Goal: Navigation & Orientation: Find specific page/section

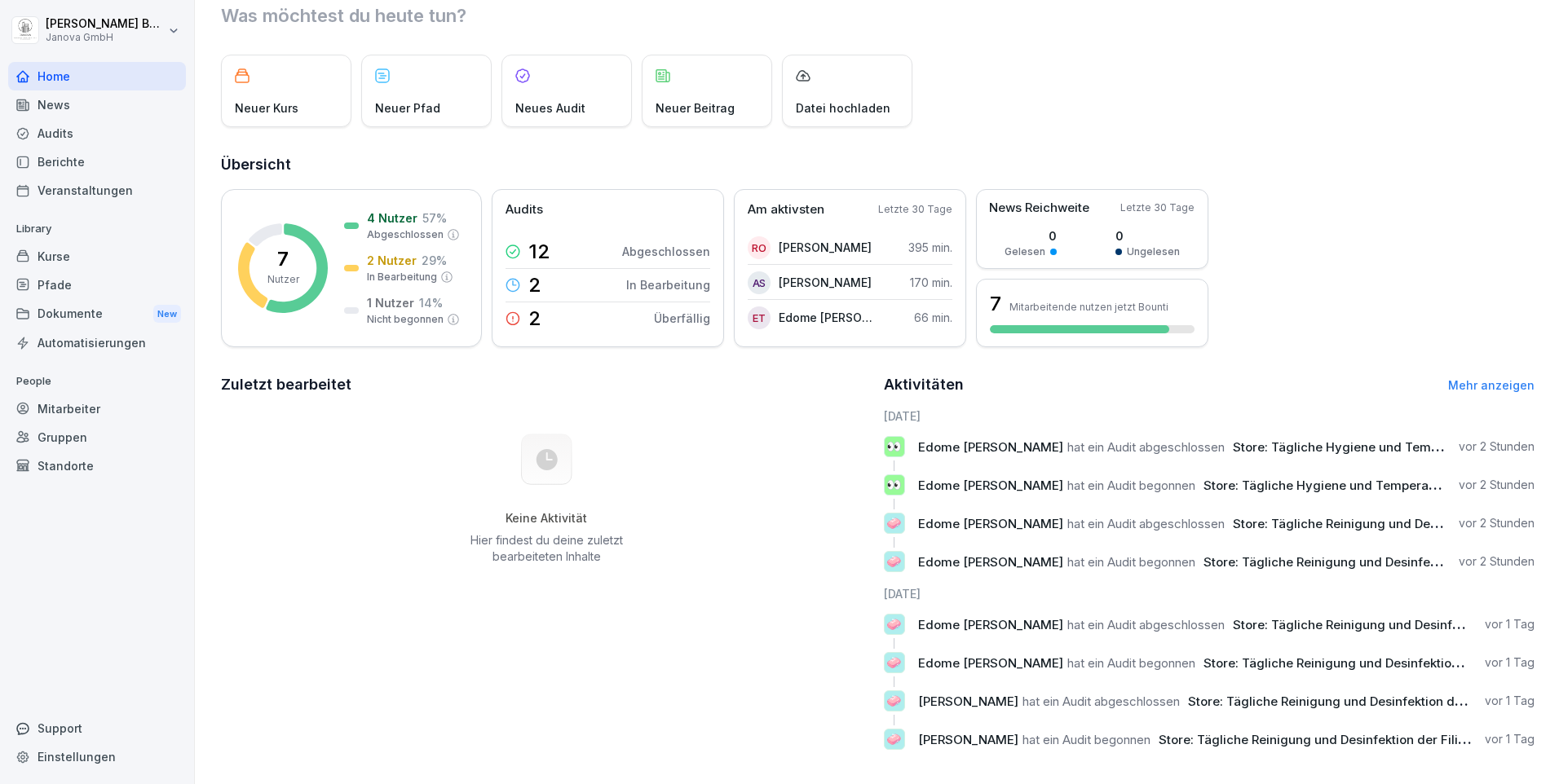
scroll to position [74, 0]
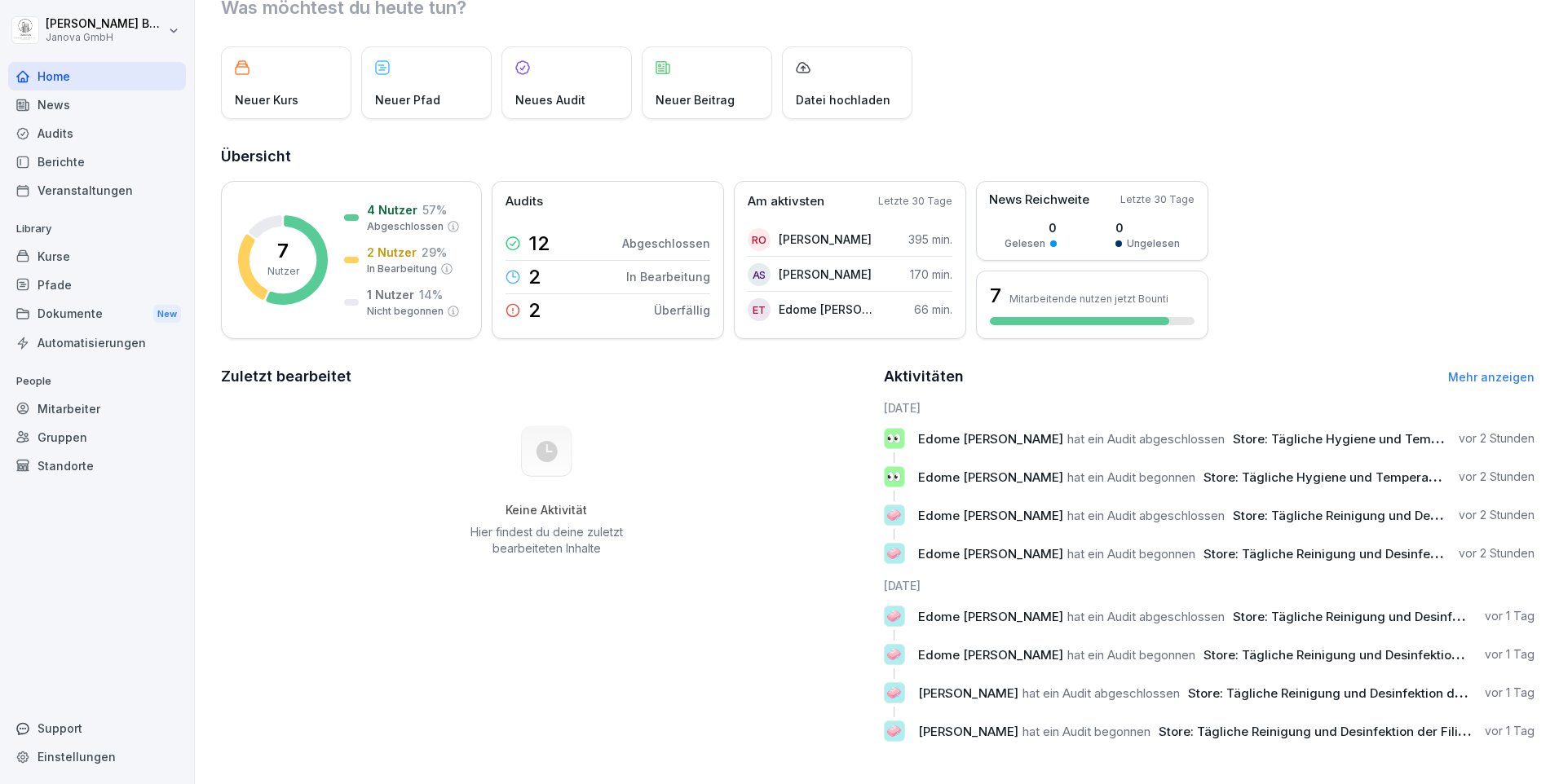
click at [1482, 370] on link "Mehr anzeigen" at bounding box center [1491, 377] width 87 height 14
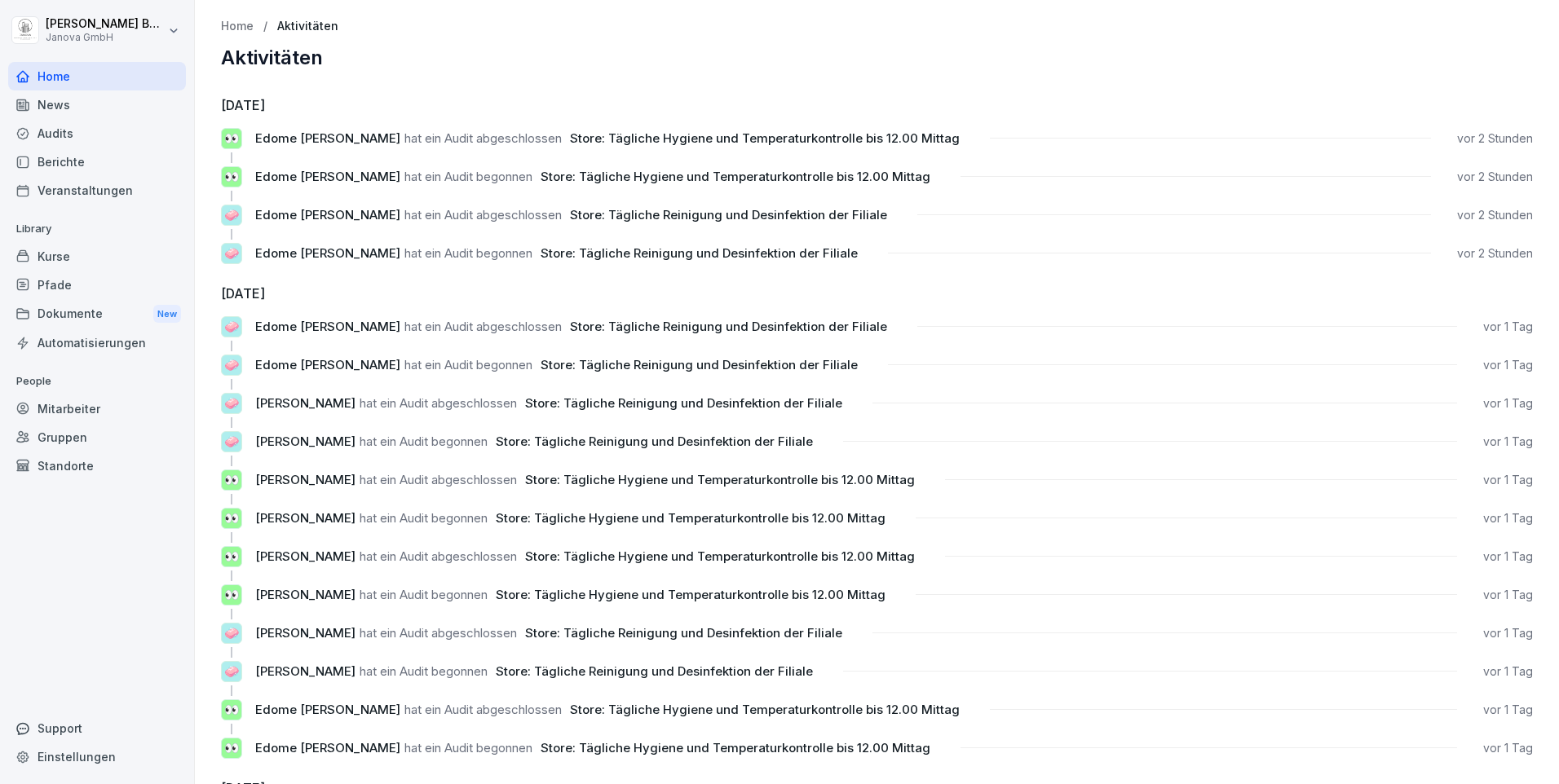
drag, startPoint x: 53, startPoint y: 129, endPoint x: 63, endPoint y: 130, distance: 10.0
click at [53, 130] on div "Audits" at bounding box center [97, 133] width 178 height 28
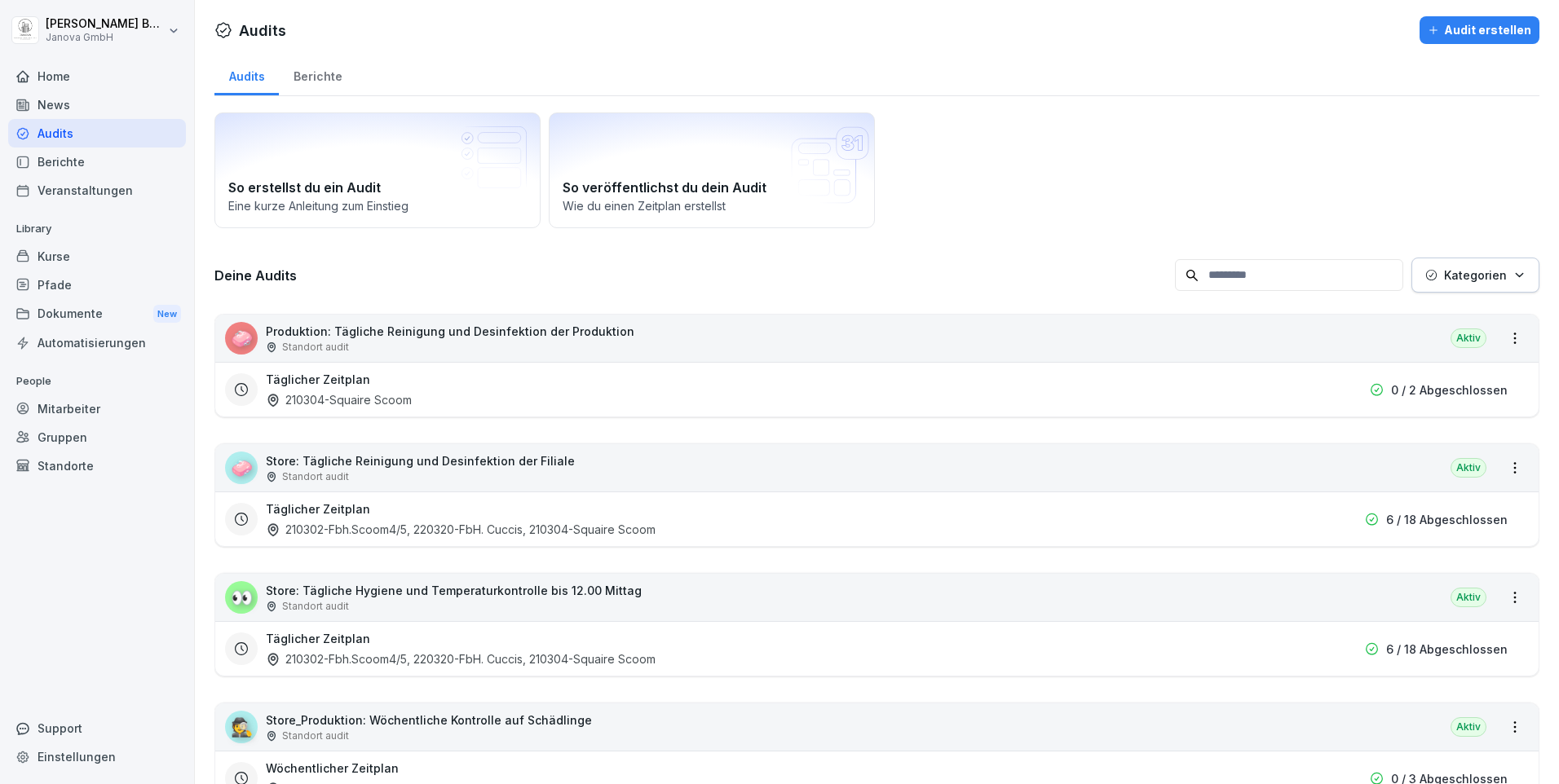
click at [76, 80] on div "Home" at bounding box center [97, 76] width 178 height 28
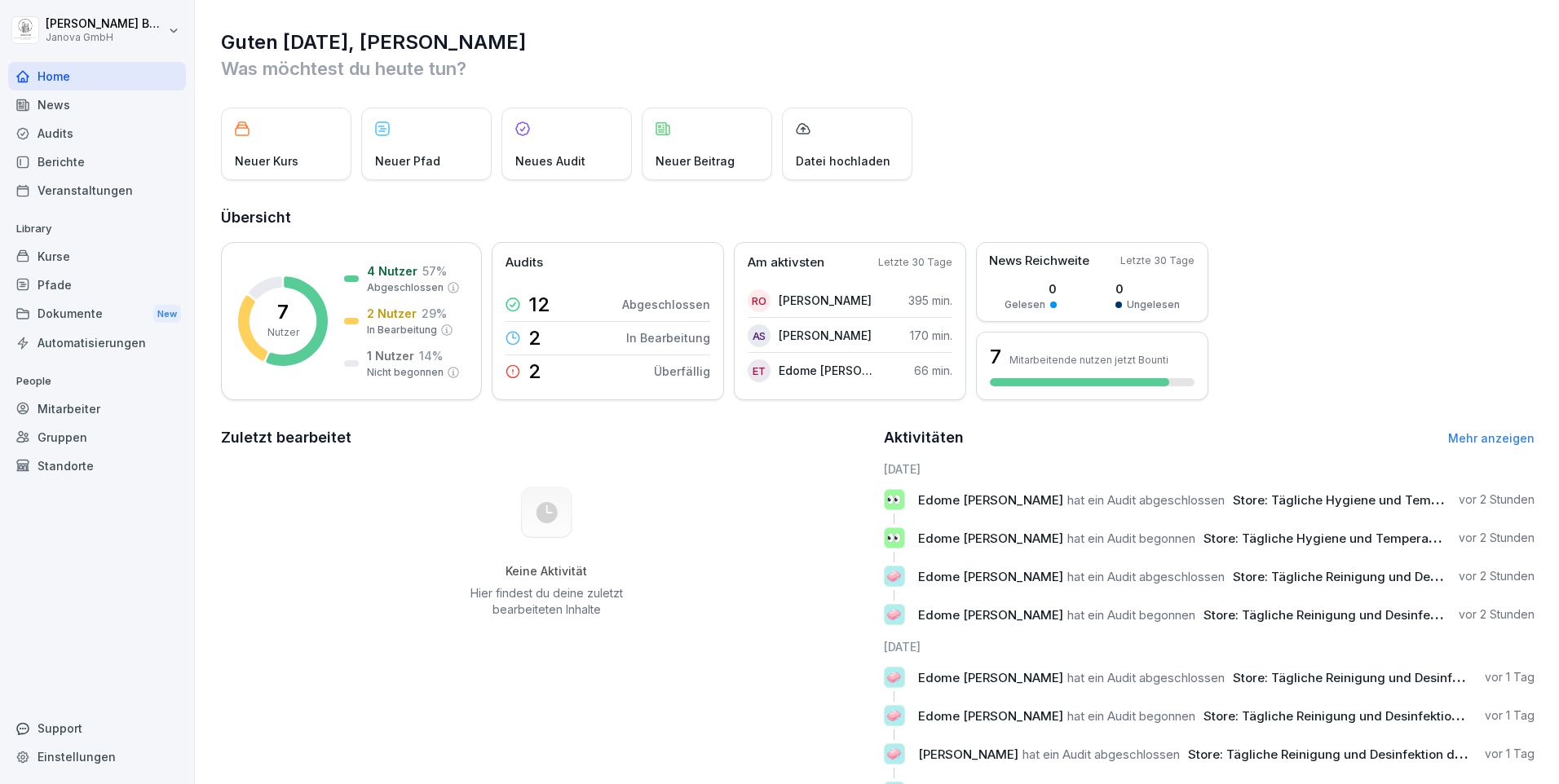
click at [63, 317] on div "Dokumente New" at bounding box center [97, 314] width 178 height 30
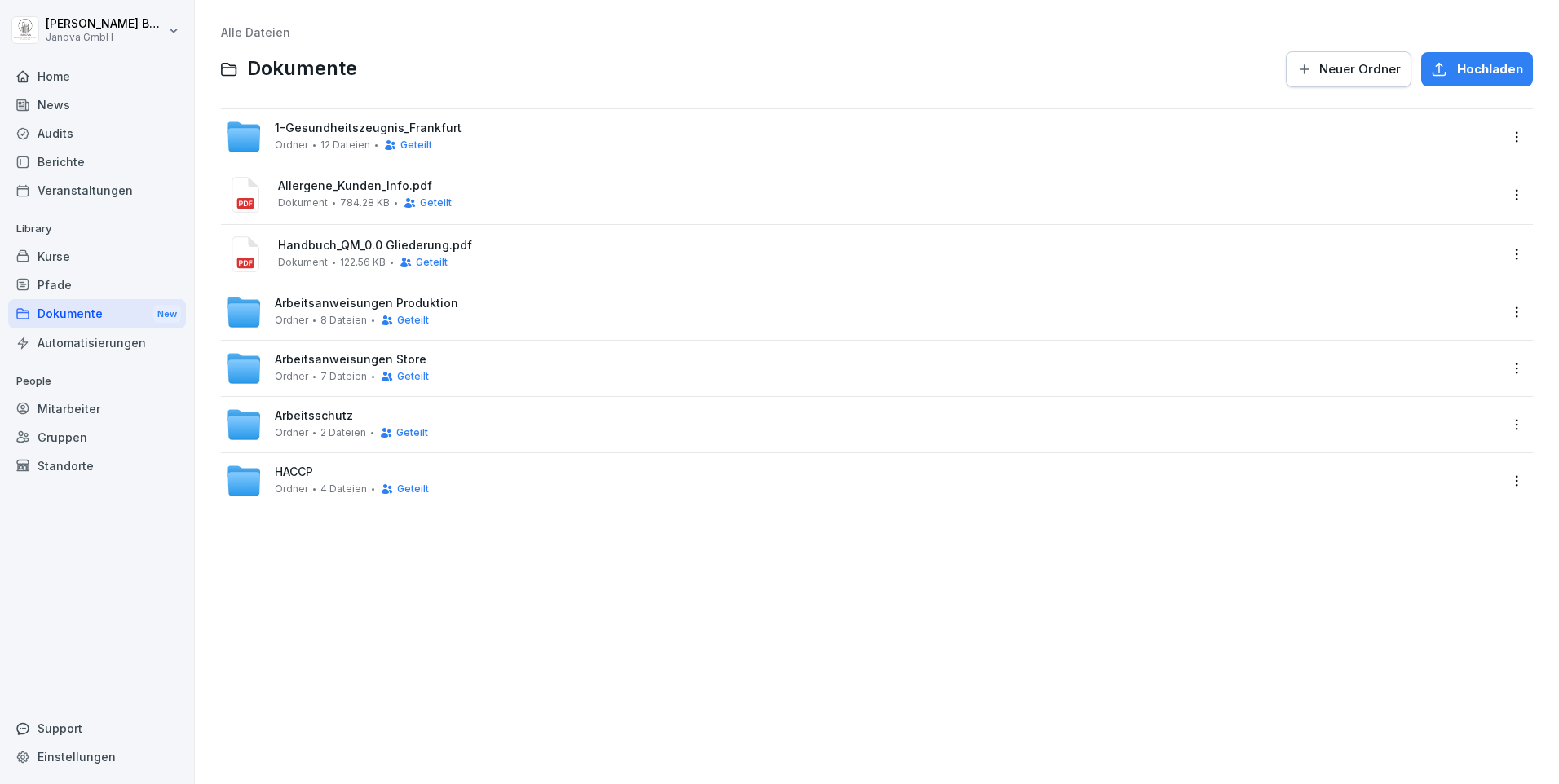
drag, startPoint x: 366, startPoint y: 124, endPoint x: 387, endPoint y: 122, distance: 21.1
click at [366, 123] on span "1-Gesundheitszeugnis_Frankfurt" at bounding box center [369, 128] width 187 height 14
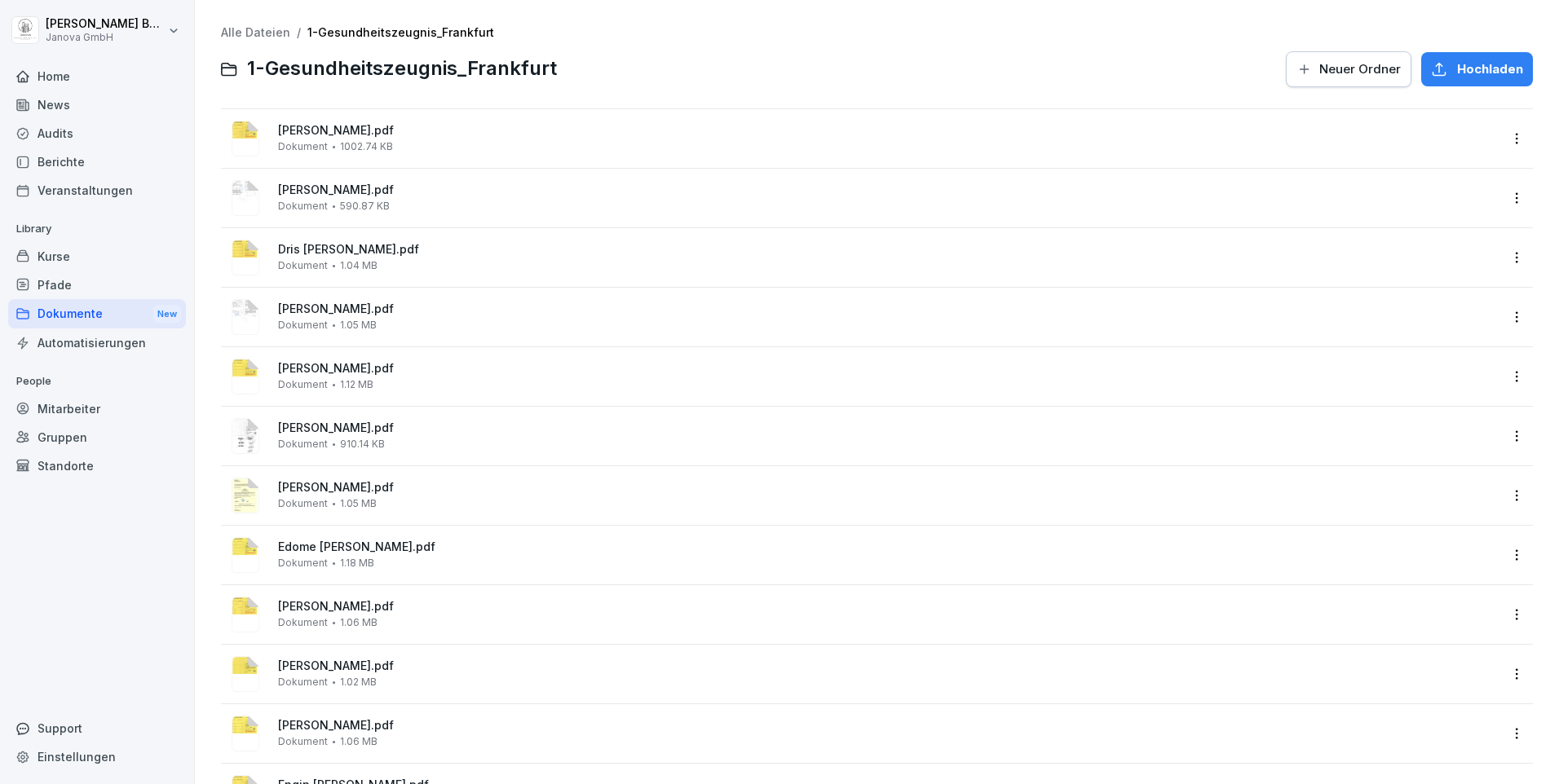
click at [1460, 63] on span "Hochladen" at bounding box center [1490, 69] width 66 height 18
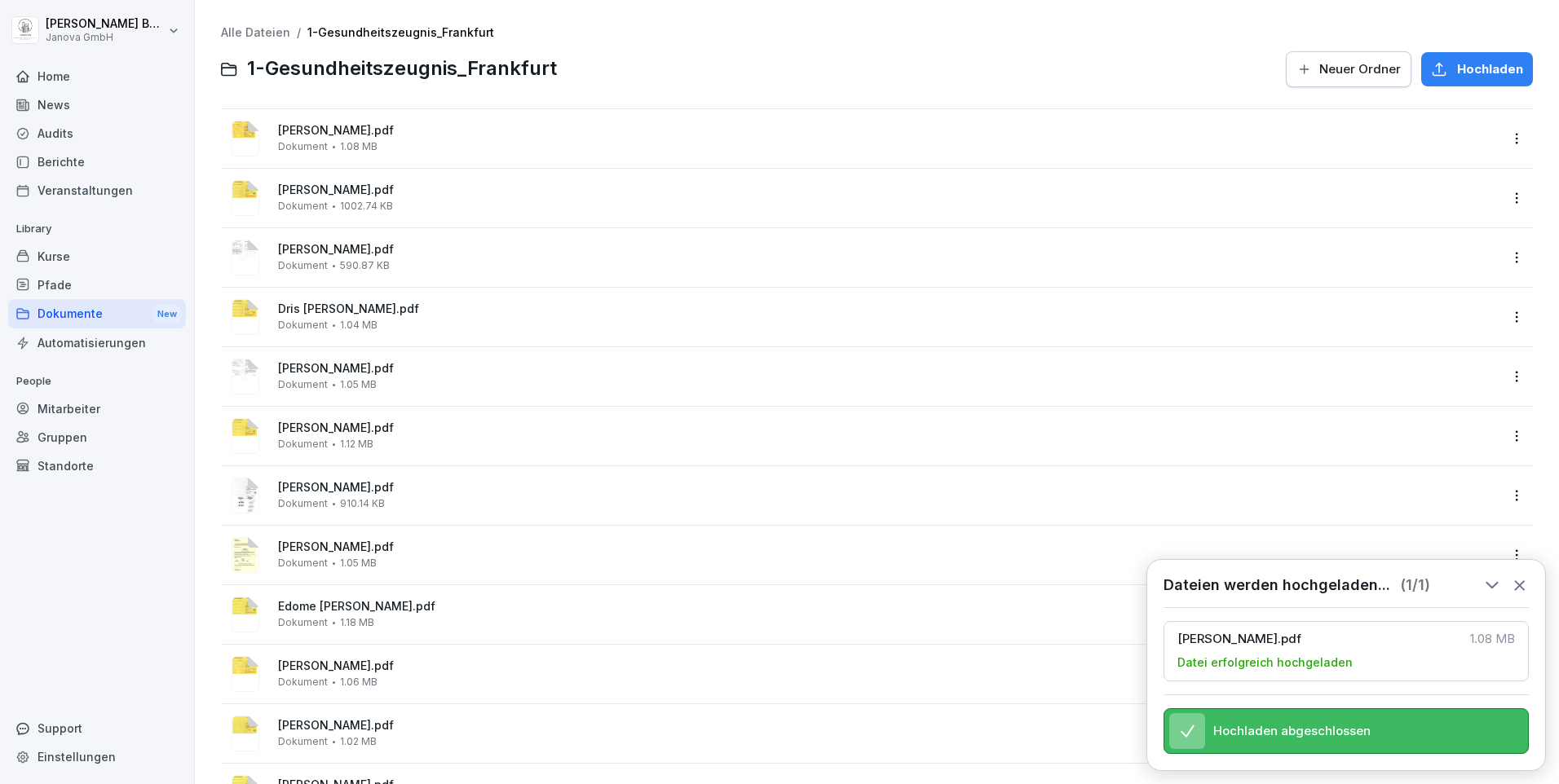
click at [82, 75] on div "Home" at bounding box center [97, 76] width 178 height 28
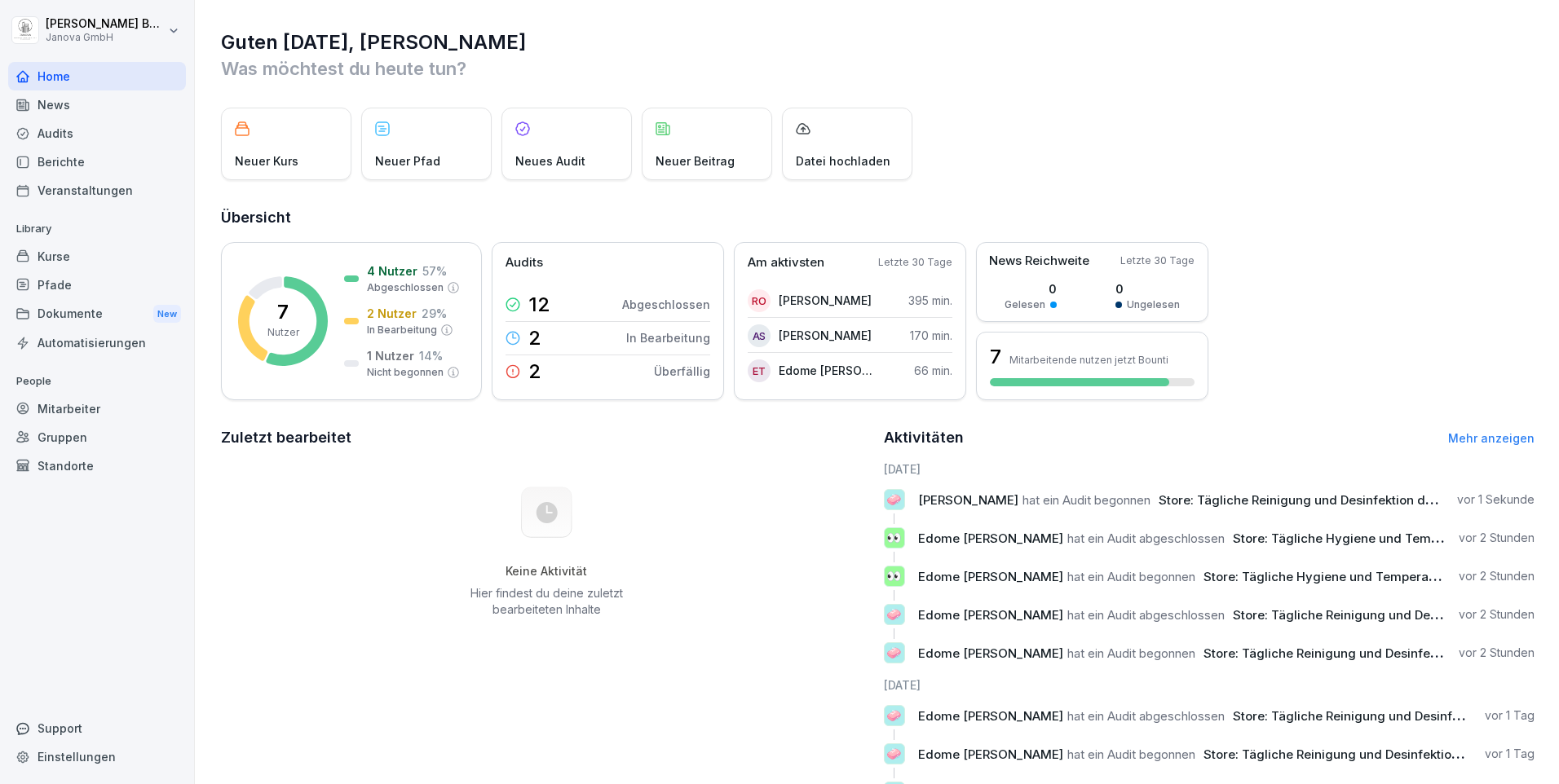
click at [92, 105] on div "News" at bounding box center [97, 105] width 178 height 28
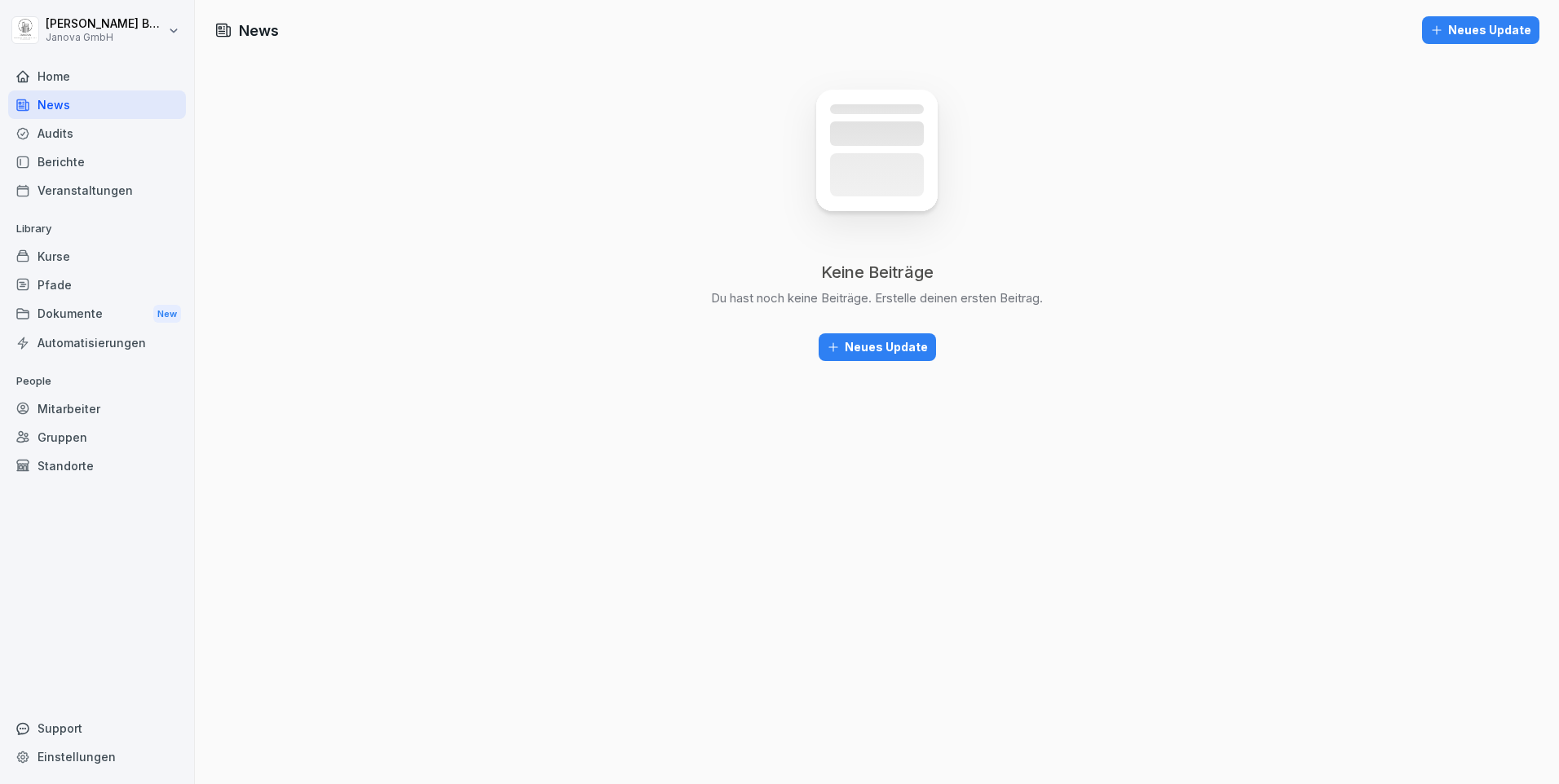
click at [76, 87] on div "Home" at bounding box center [97, 76] width 178 height 28
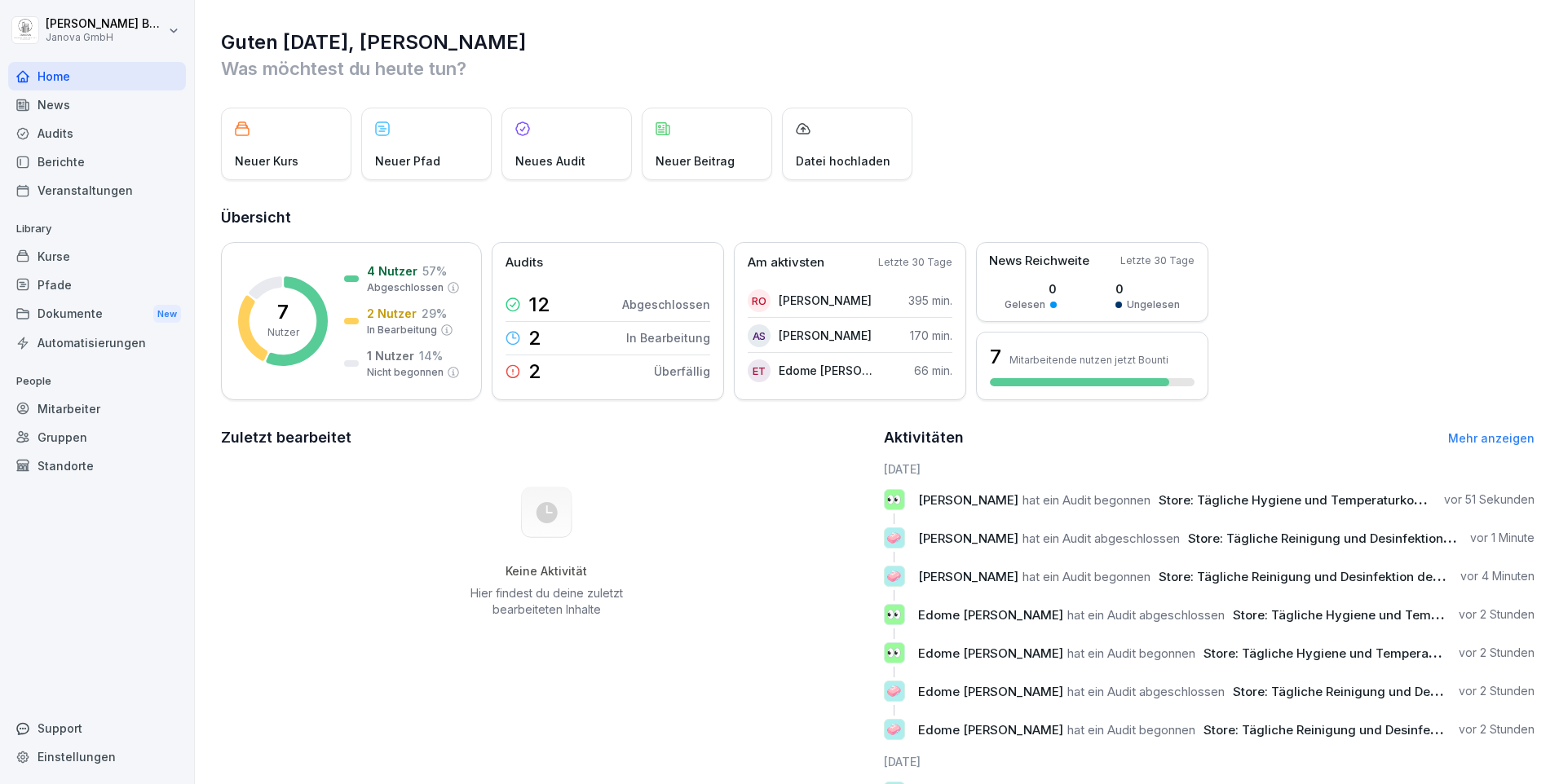
scroll to position [74, 0]
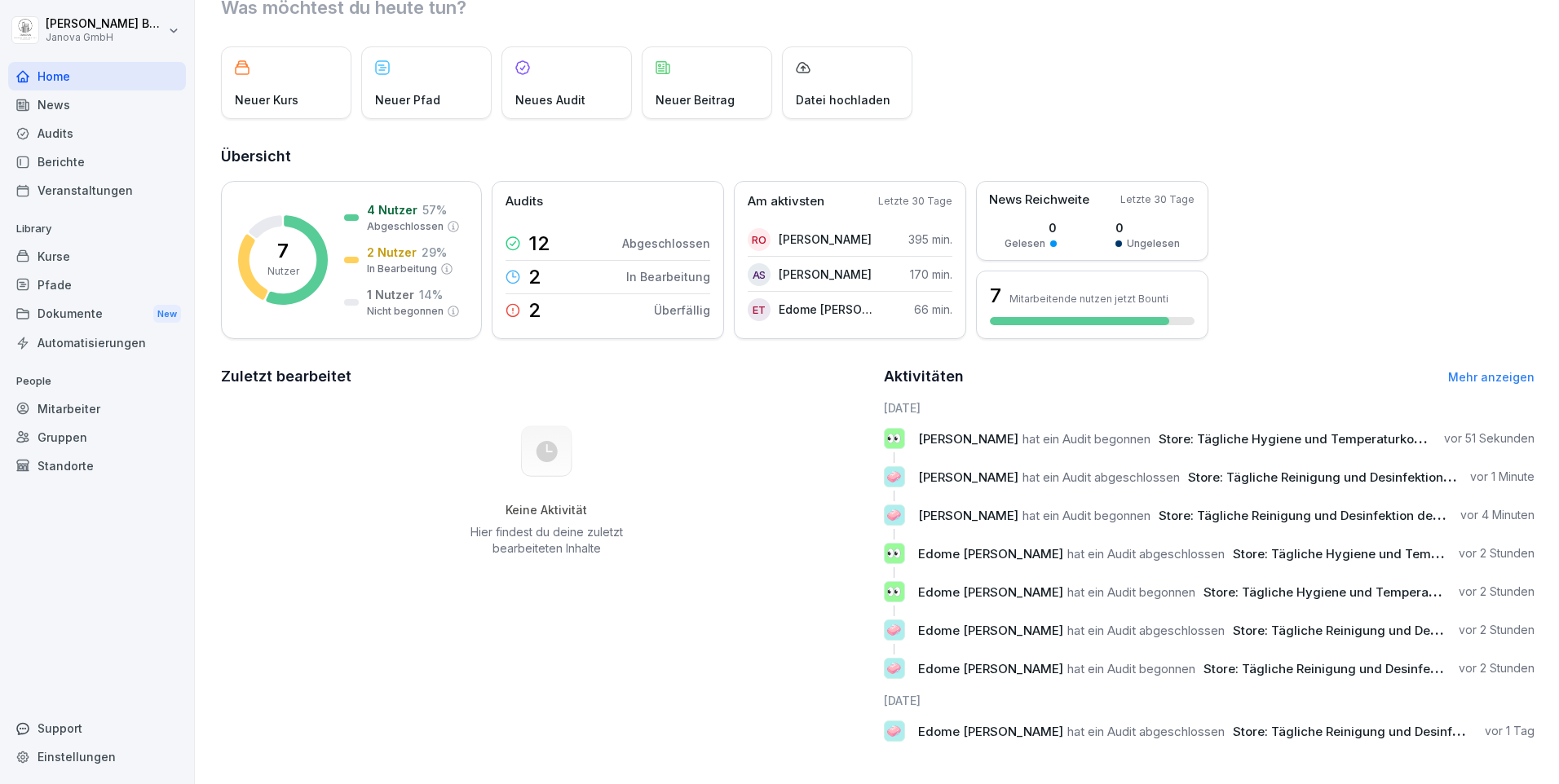
click at [38, 102] on div "News" at bounding box center [97, 105] width 178 height 28
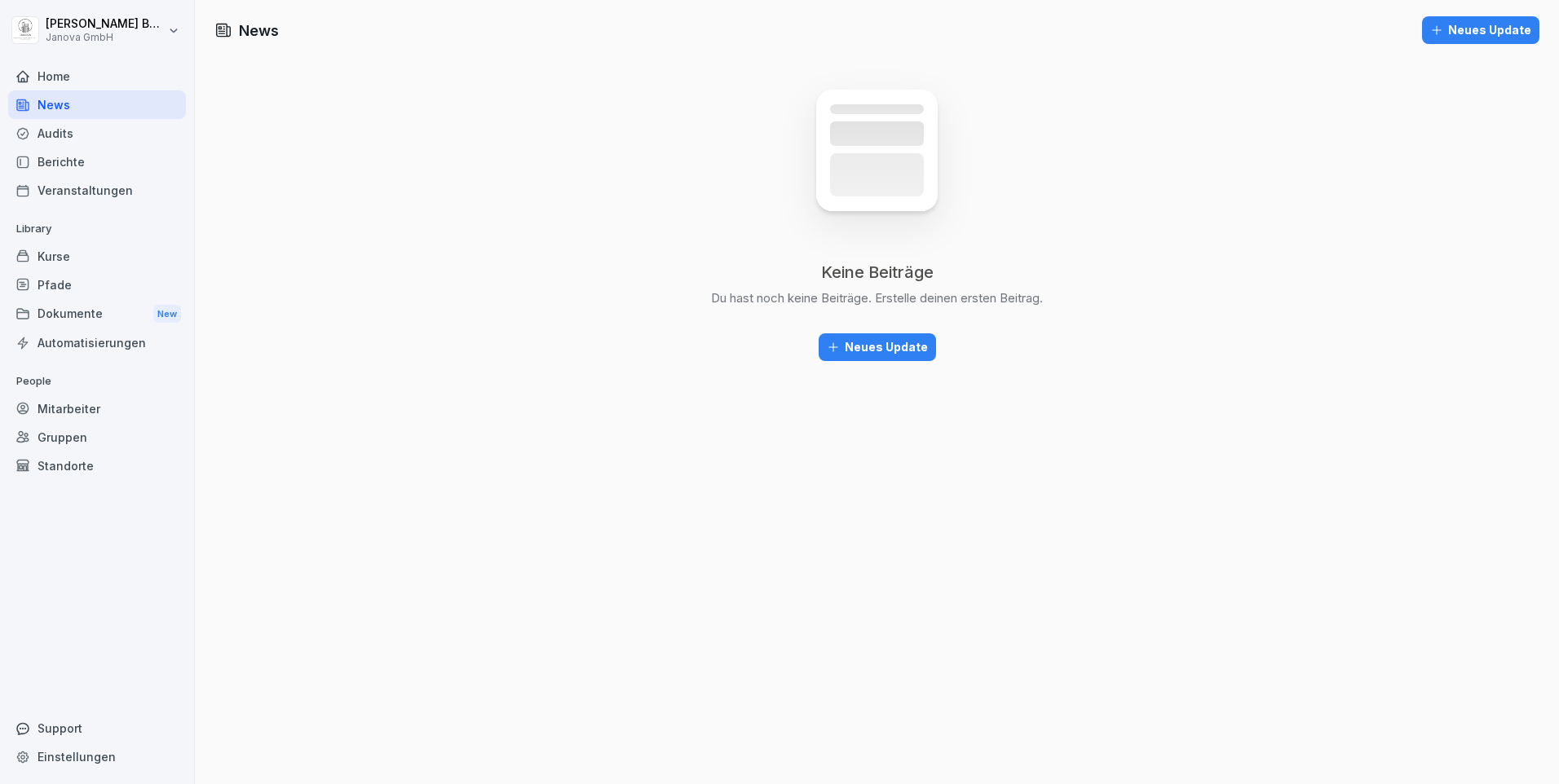
click at [63, 136] on div "Audits" at bounding box center [97, 133] width 178 height 28
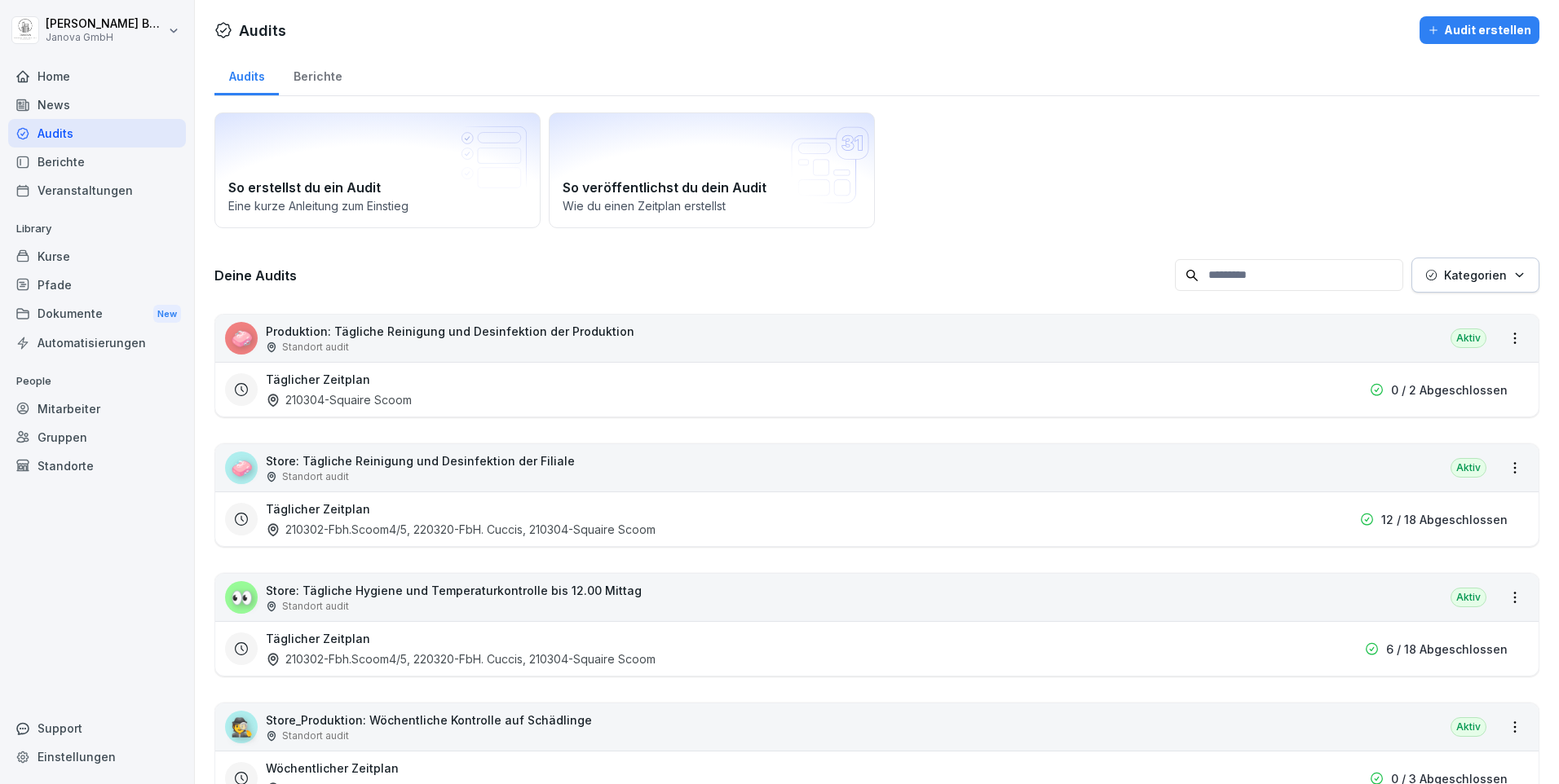
click at [81, 162] on div "Berichte" at bounding box center [97, 162] width 178 height 28
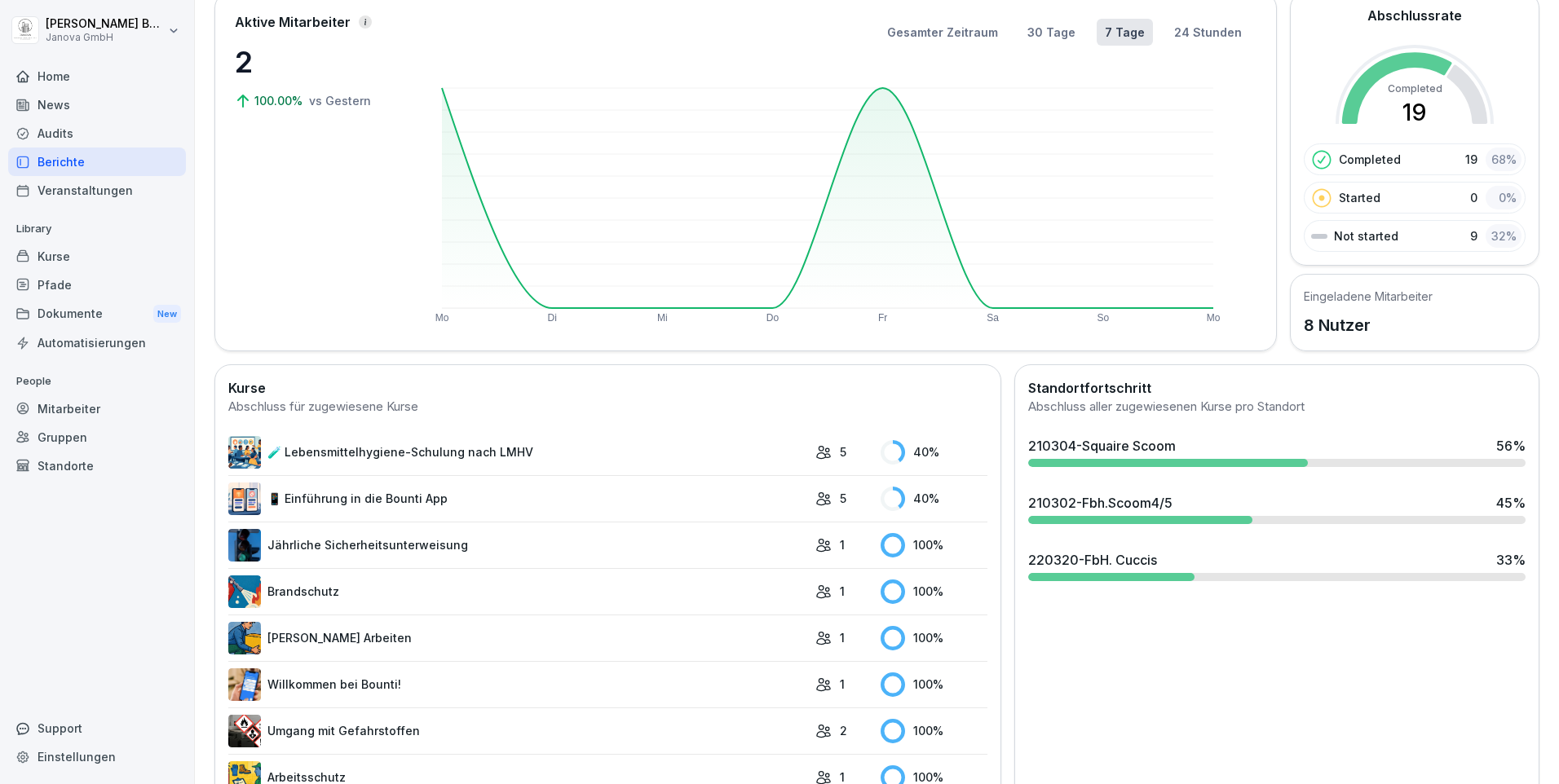
scroll to position [94, 0]
